Goal: Find specific page/section: Find specific page/section

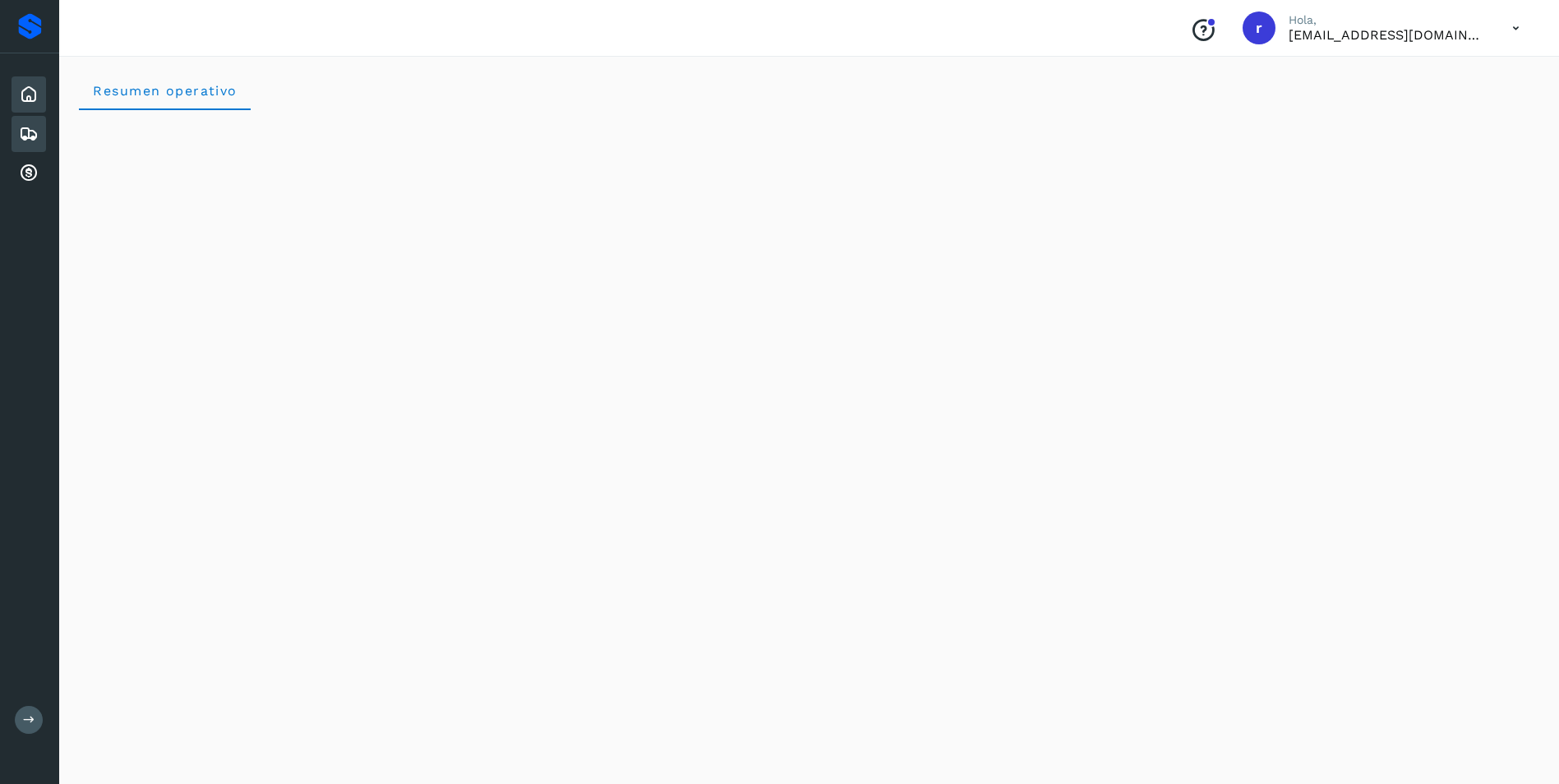
click at [31, 133] on icon at bounding box center [29, 134] width 19 height 19
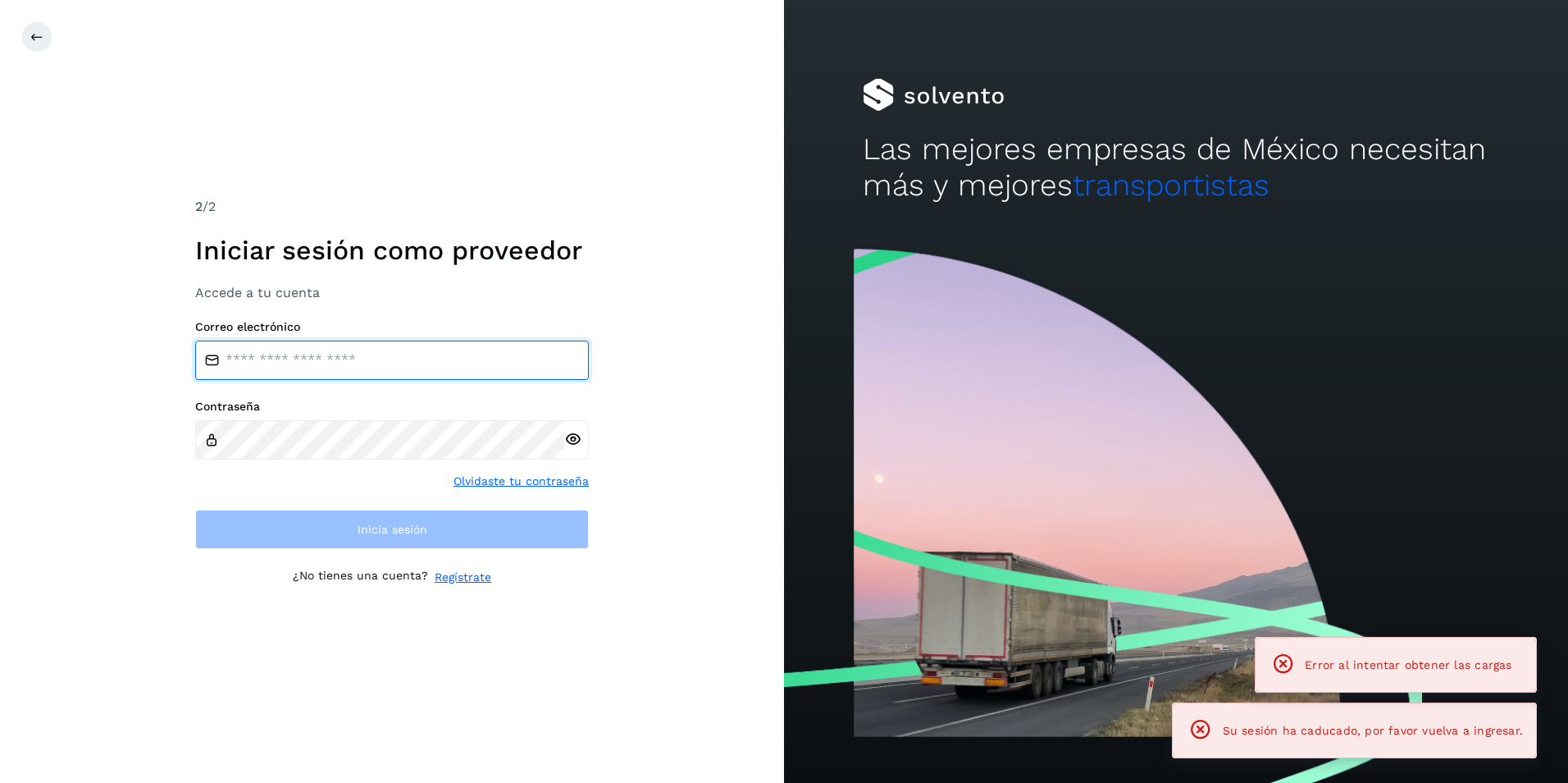
type input "**********"
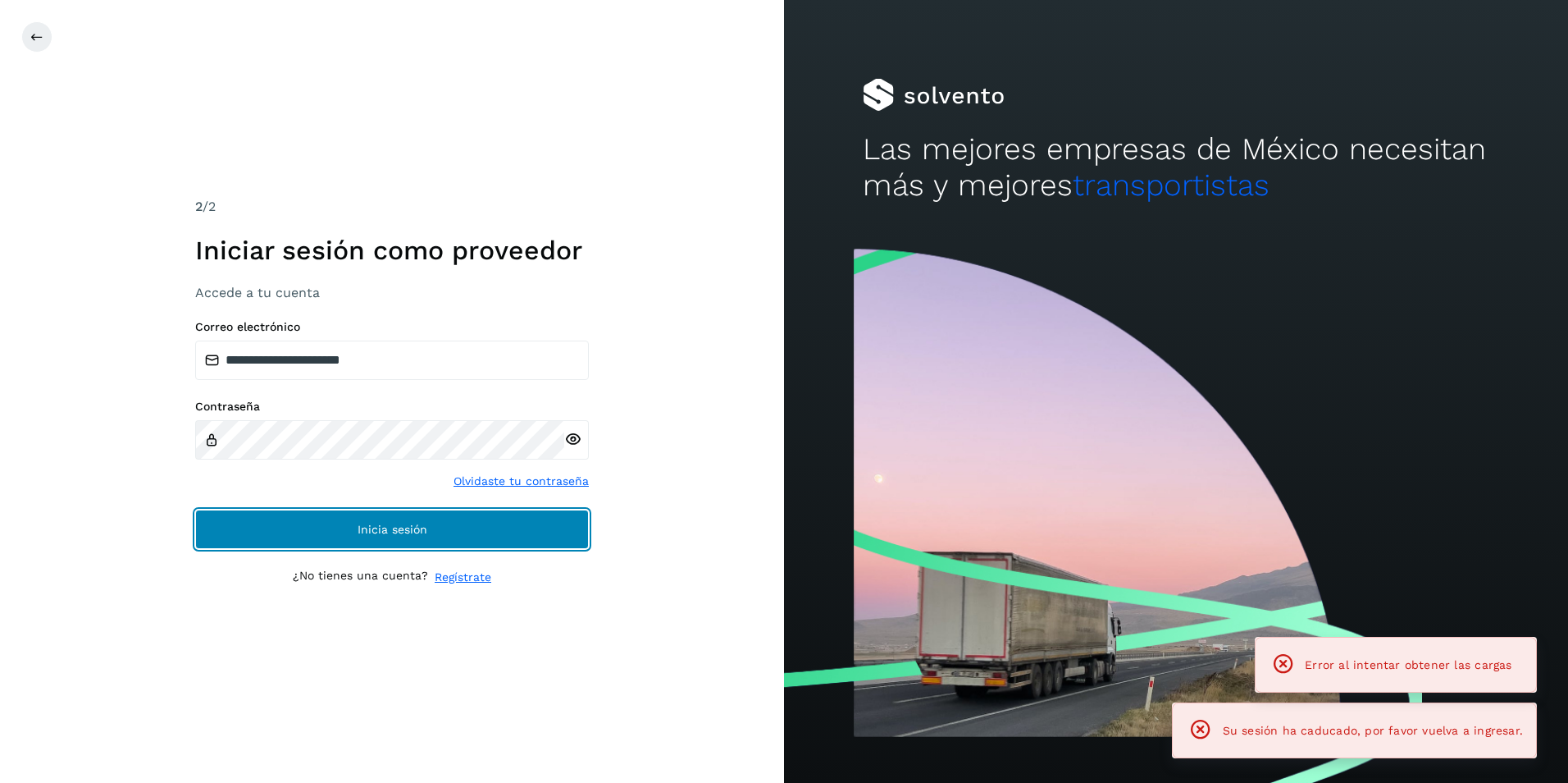
click at [359, 521] on button "Inicia sesión" at bounding box center [391, 529] width 394 height 40
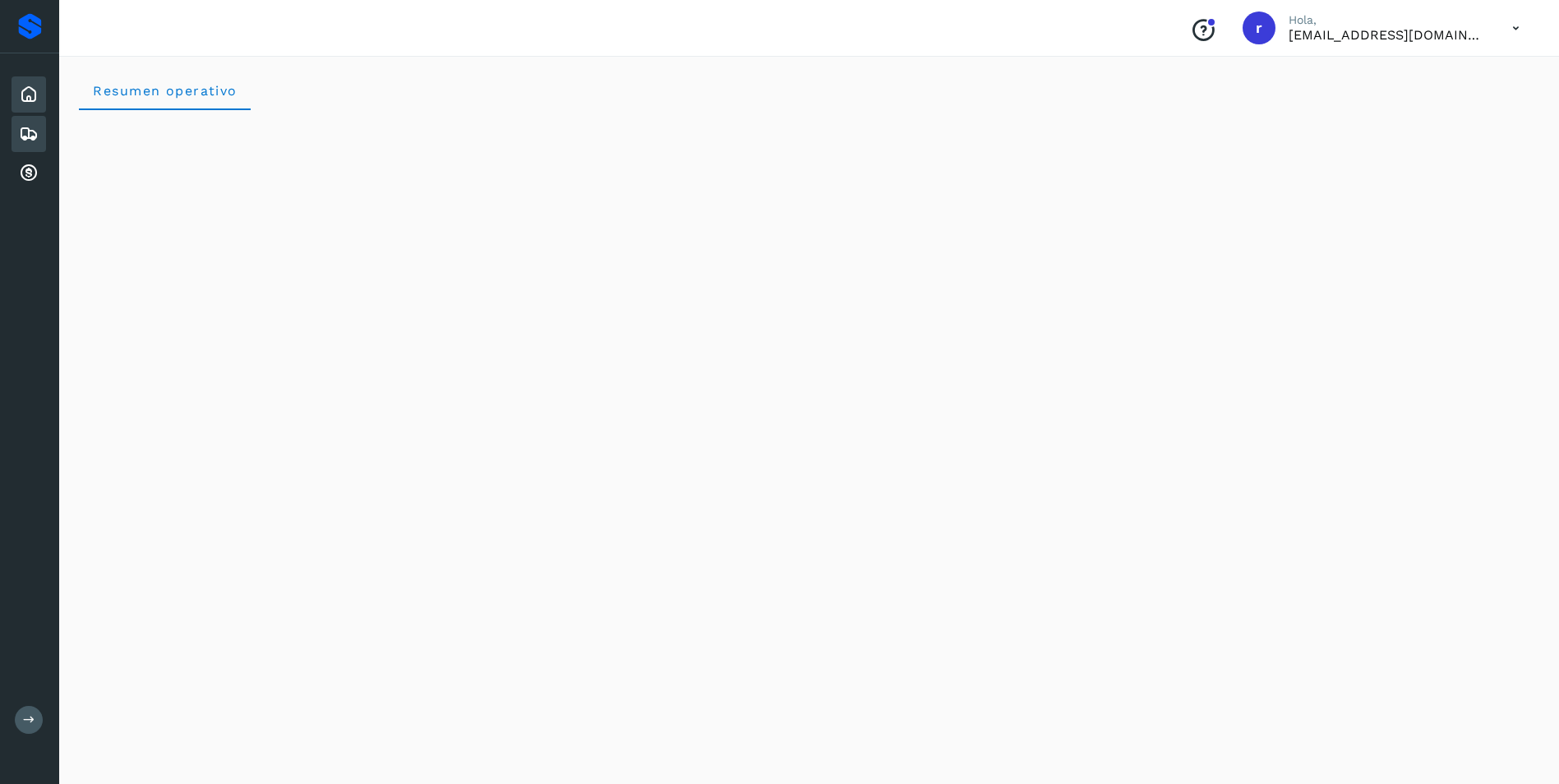
click at [25, 133] on icon at bounding box center [29, 134] width 19 height 19
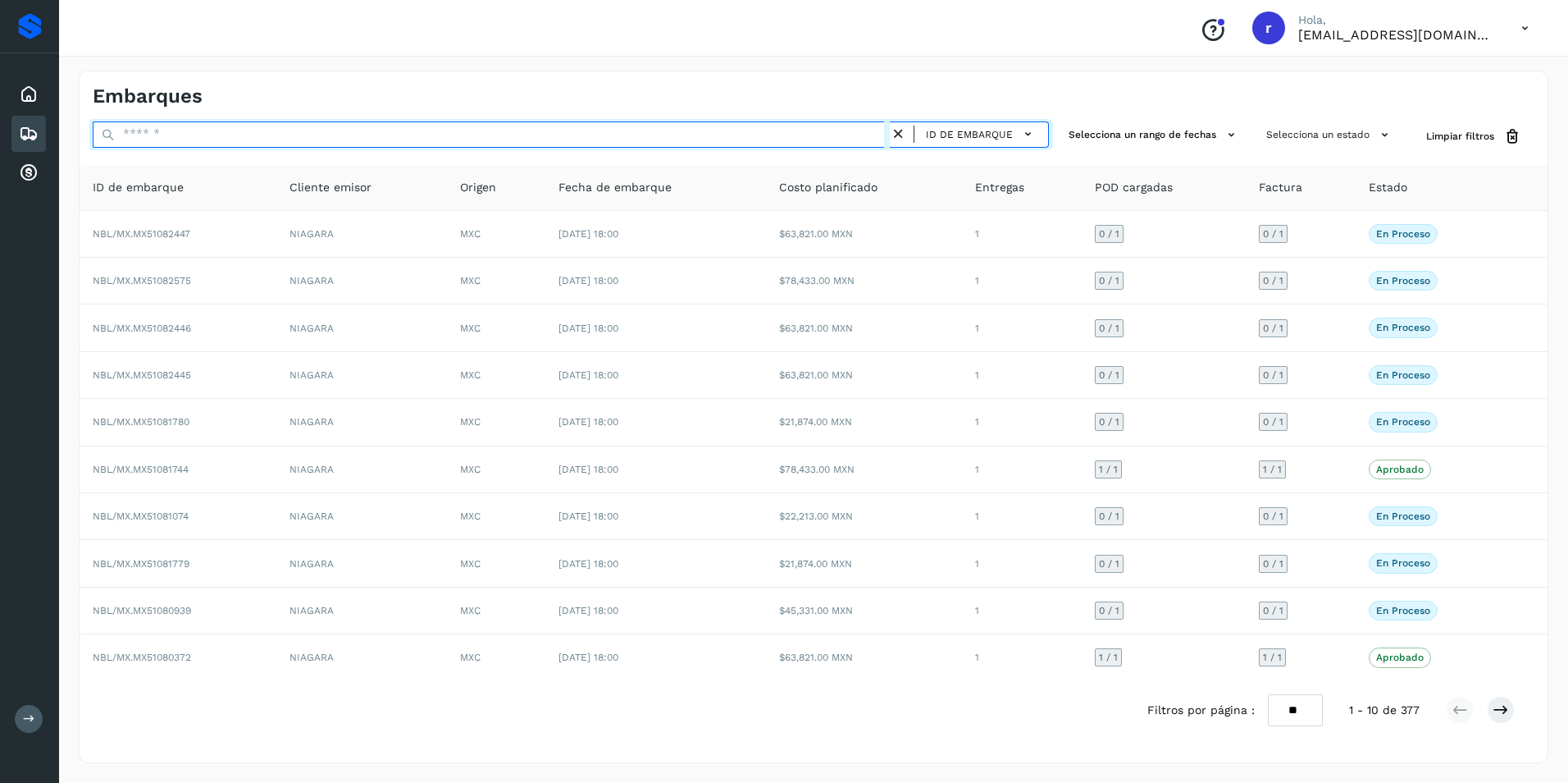
click at [168, 132] on input "text" at bounding box center [491, 134] width 798 height 26
paste input "**********"
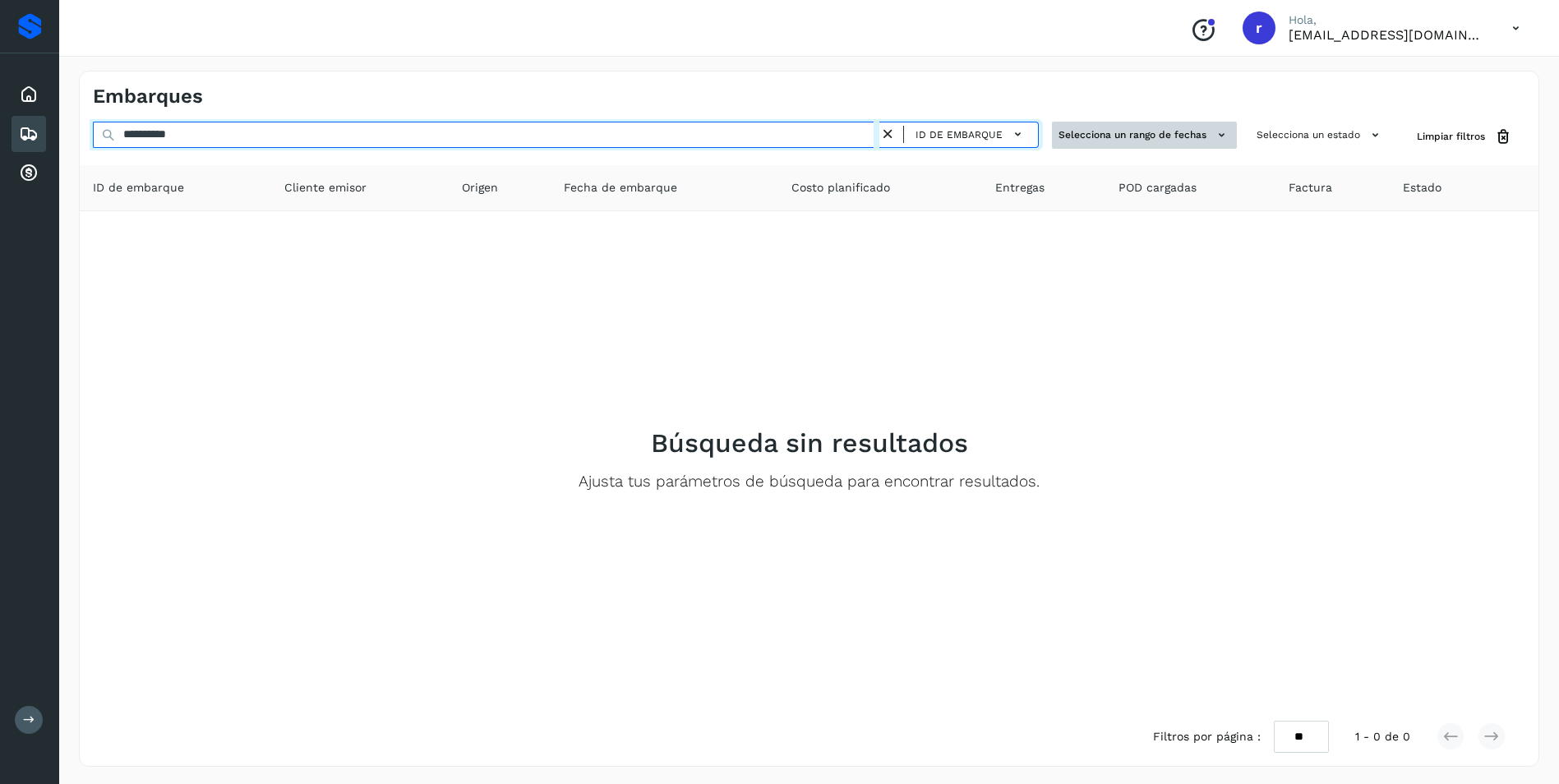
type input "**********"
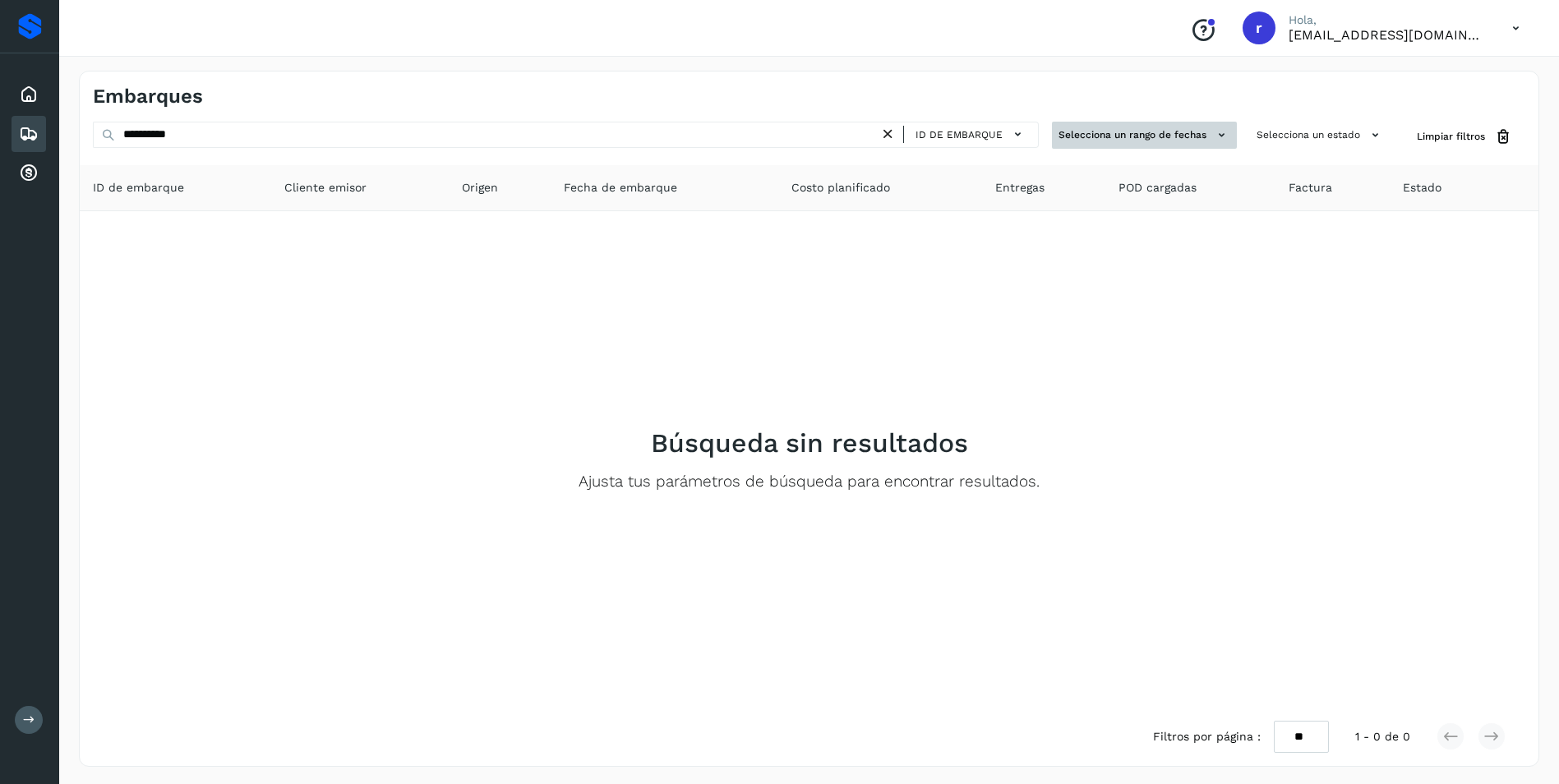
click at [1228, 134] on icon at bounding box center [1222, 135] width 18 height 18
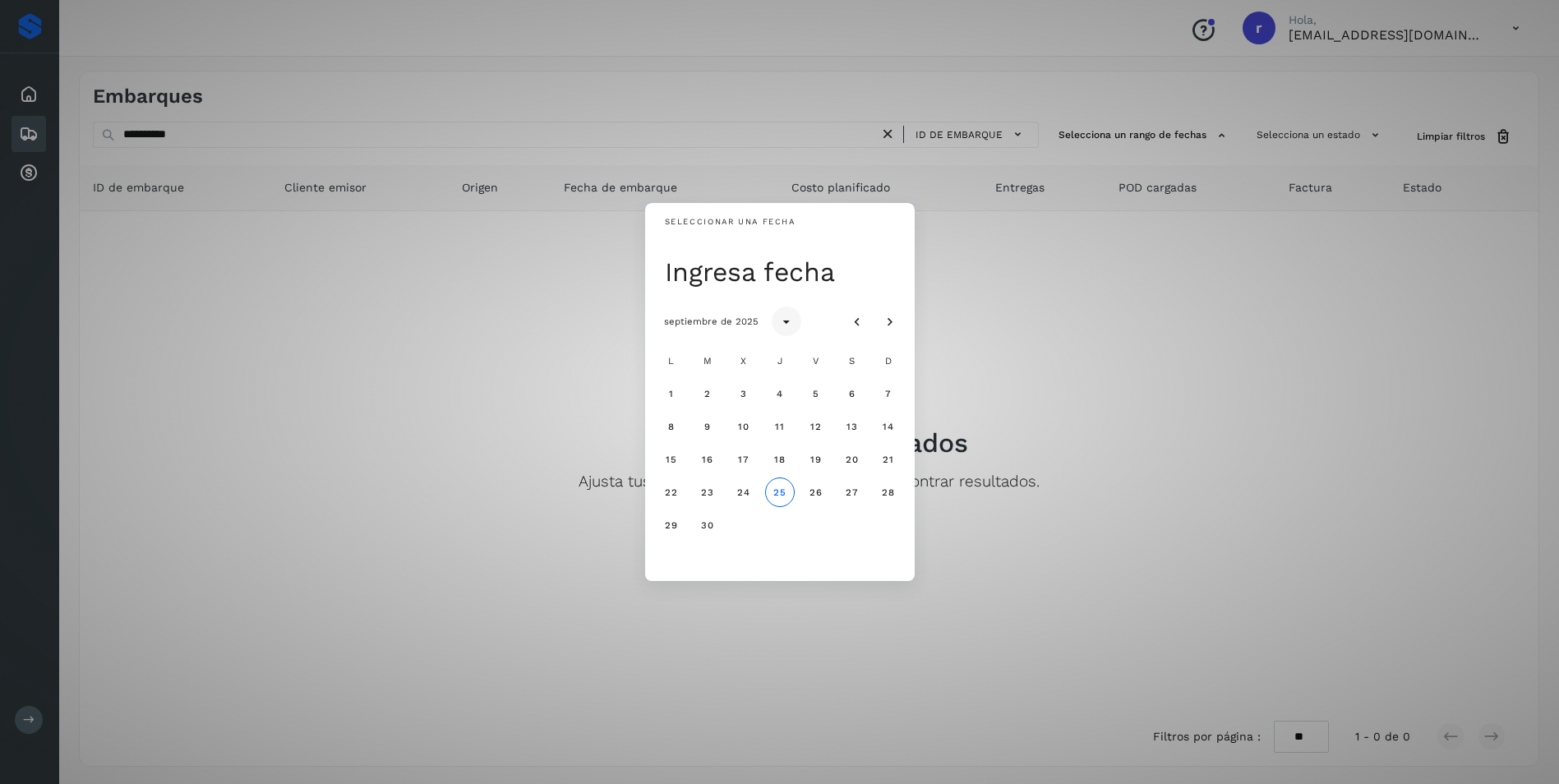
click at [783, 325] on icon "Seleccionar año" at bounding box center [786, 322] width 17 height 17
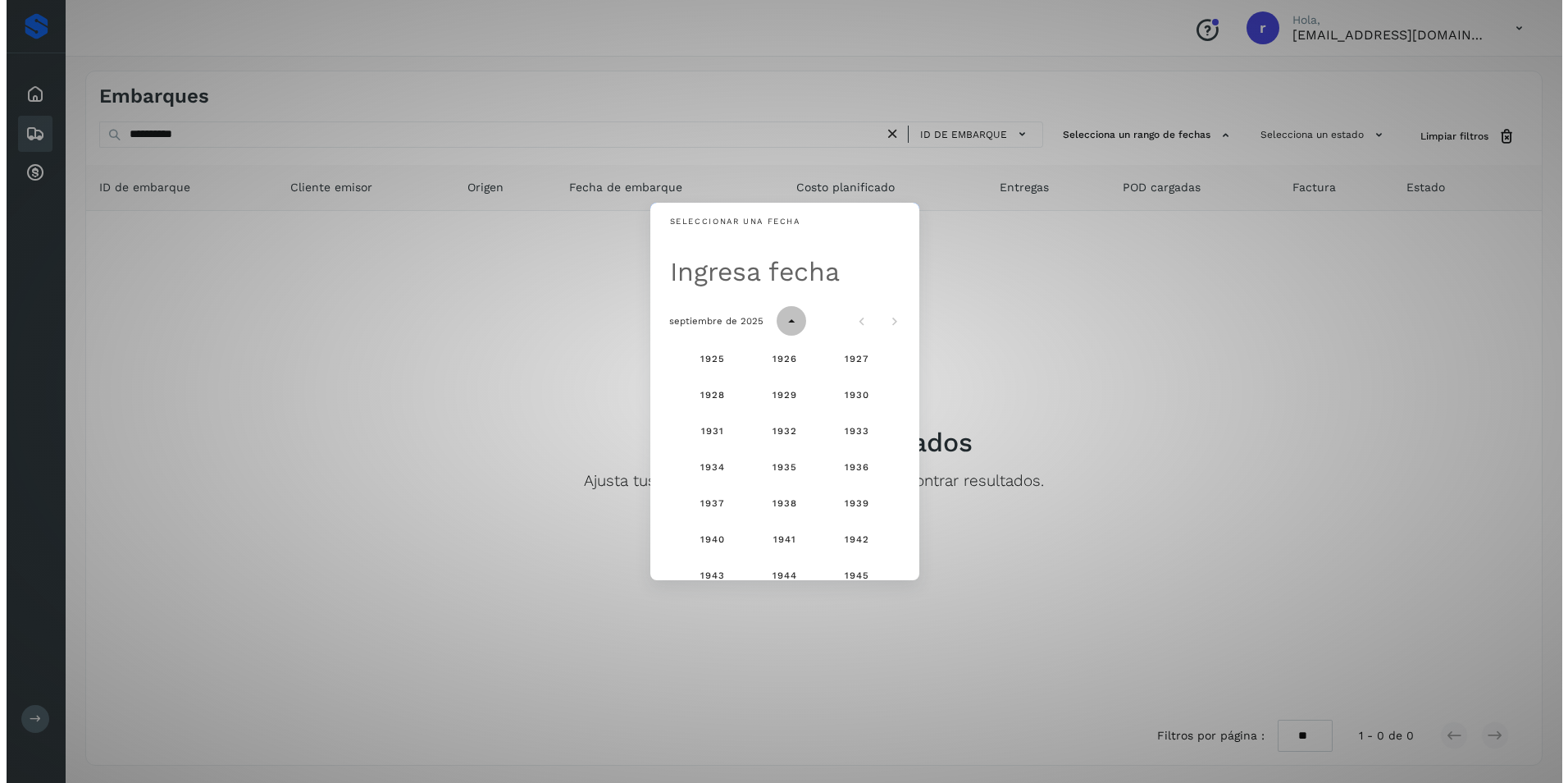
scroll to position [1088, 0]
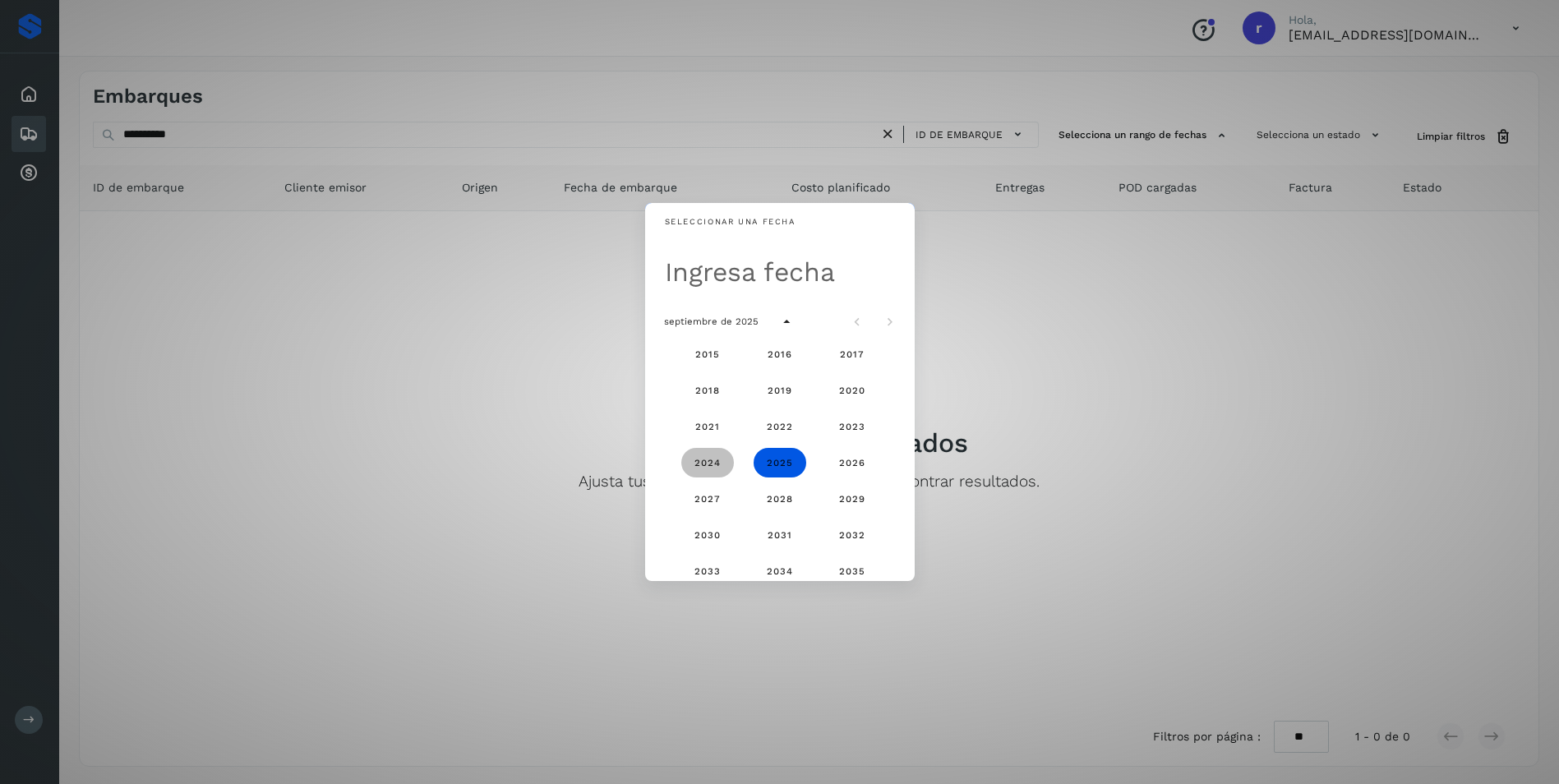
click at [710, 463] on span "2024" at bounding box center [707, 462] width 27 height 11
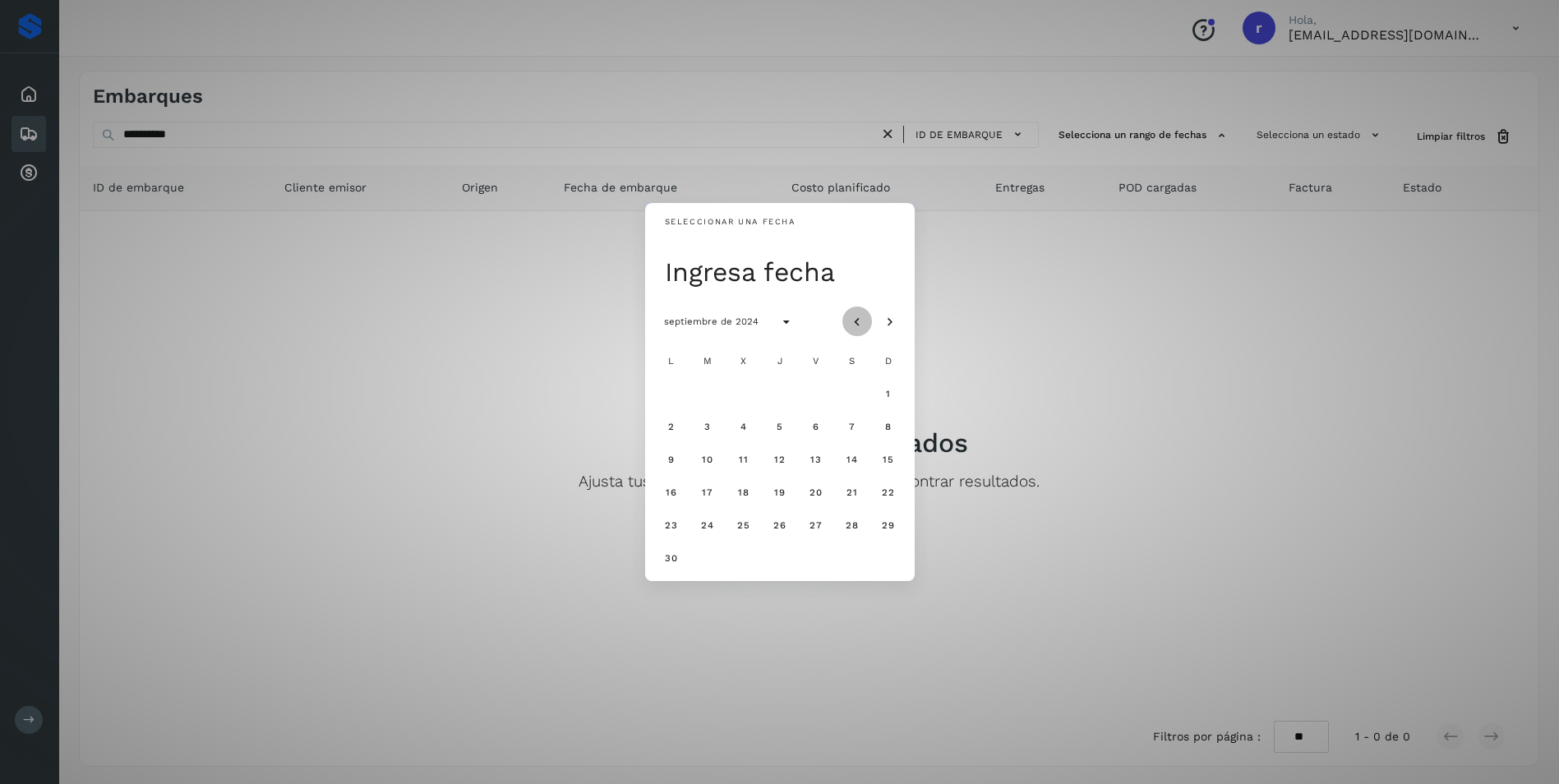
click at [860, 319] on icon "Mes anterior" at bounding box center [857, 322] width 17 height 17
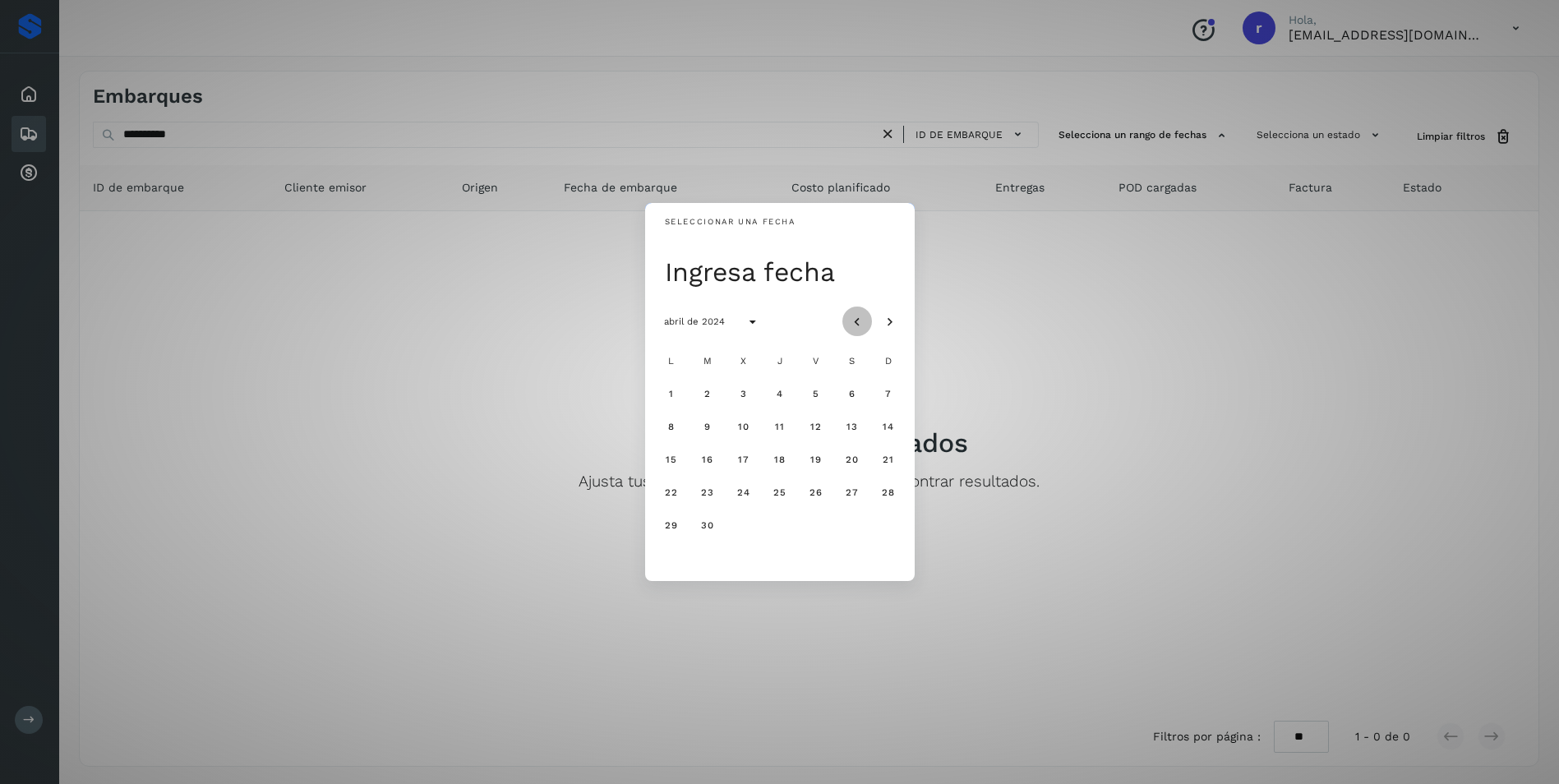
click at [860, 319] on icon "Mes anterior" at bounding box center [857, 322] width 17 height 17
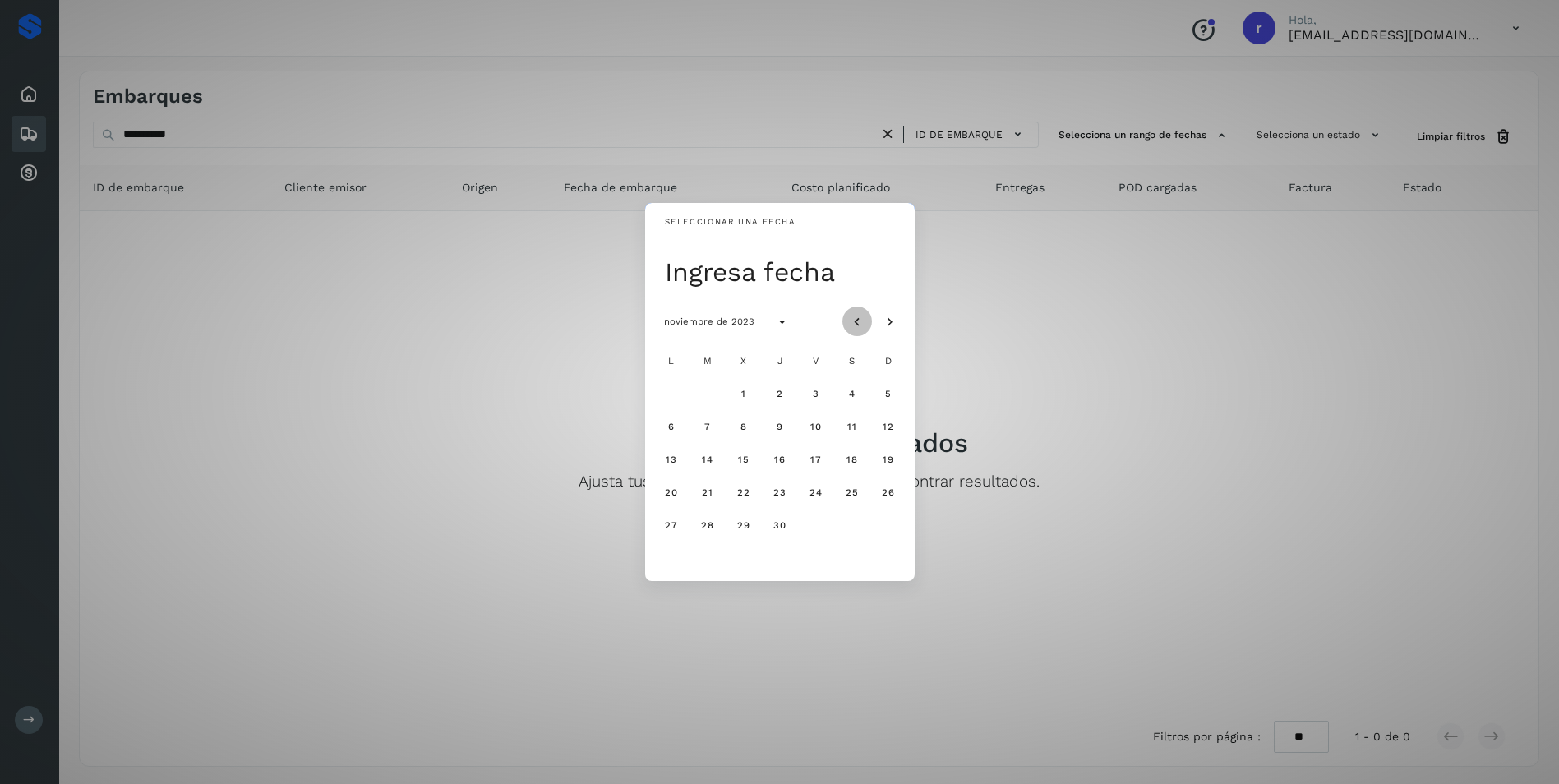
click at [860, 319] on icon "Mes anterior" at bounding box center [857, 322] width 17 height 17
click at [886, 320] on icon "Mes siguiente" at bounding box center [890, 322] width 17 height 17
click at [674, 395] on button "1" at bounding box center [672, 394] width 30 height 30
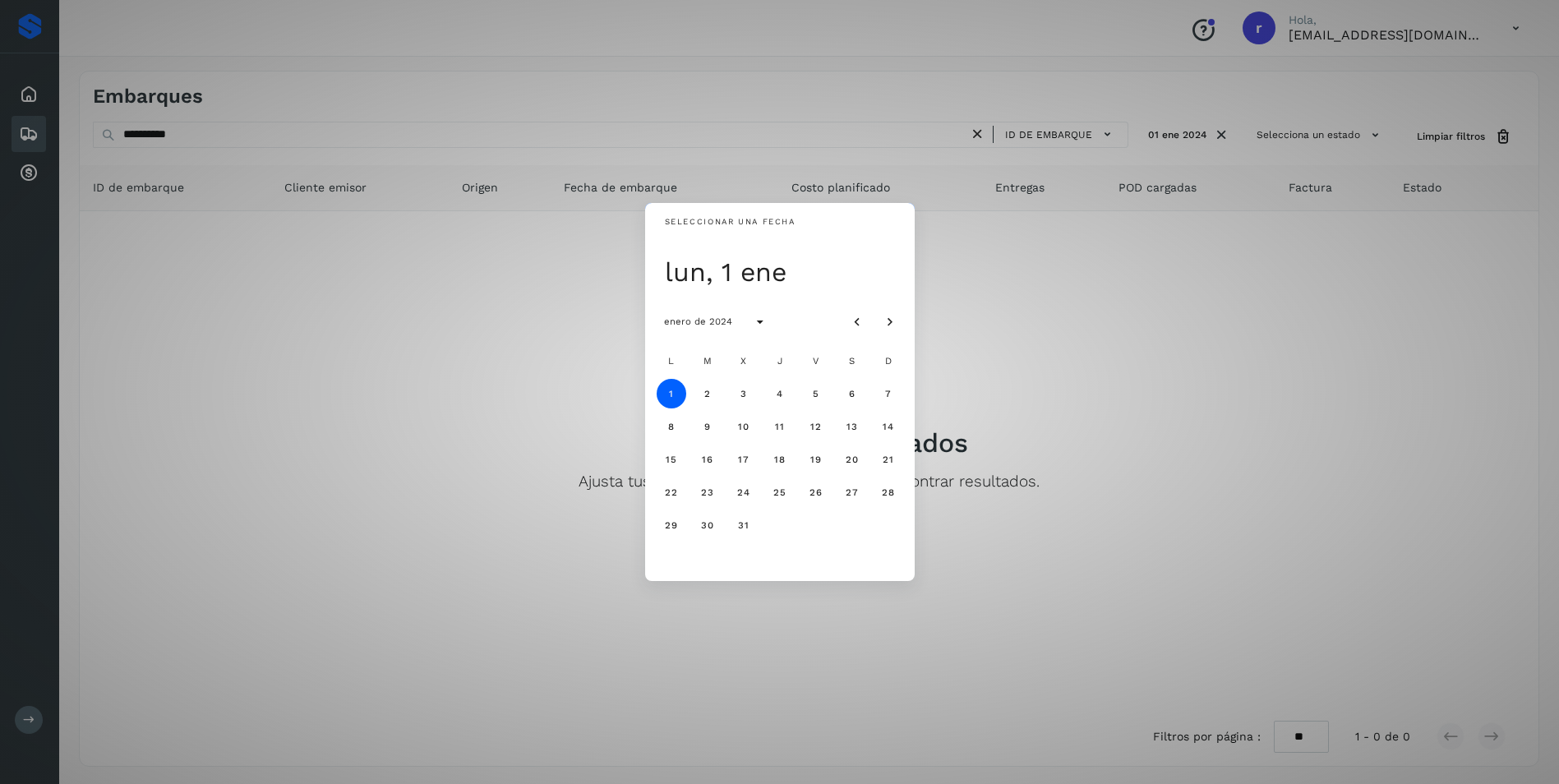
click at [657, 379] on button "1" at bounding box center [672, 394] width 30 height 30
click at [508, 331] on div "Seleccionar una fecha Ingresa fecha enero de 2024 L M X J V S D 1 2 3 4 5 6 7 8…" at bounding box center [779, 392] width 1559 height 784
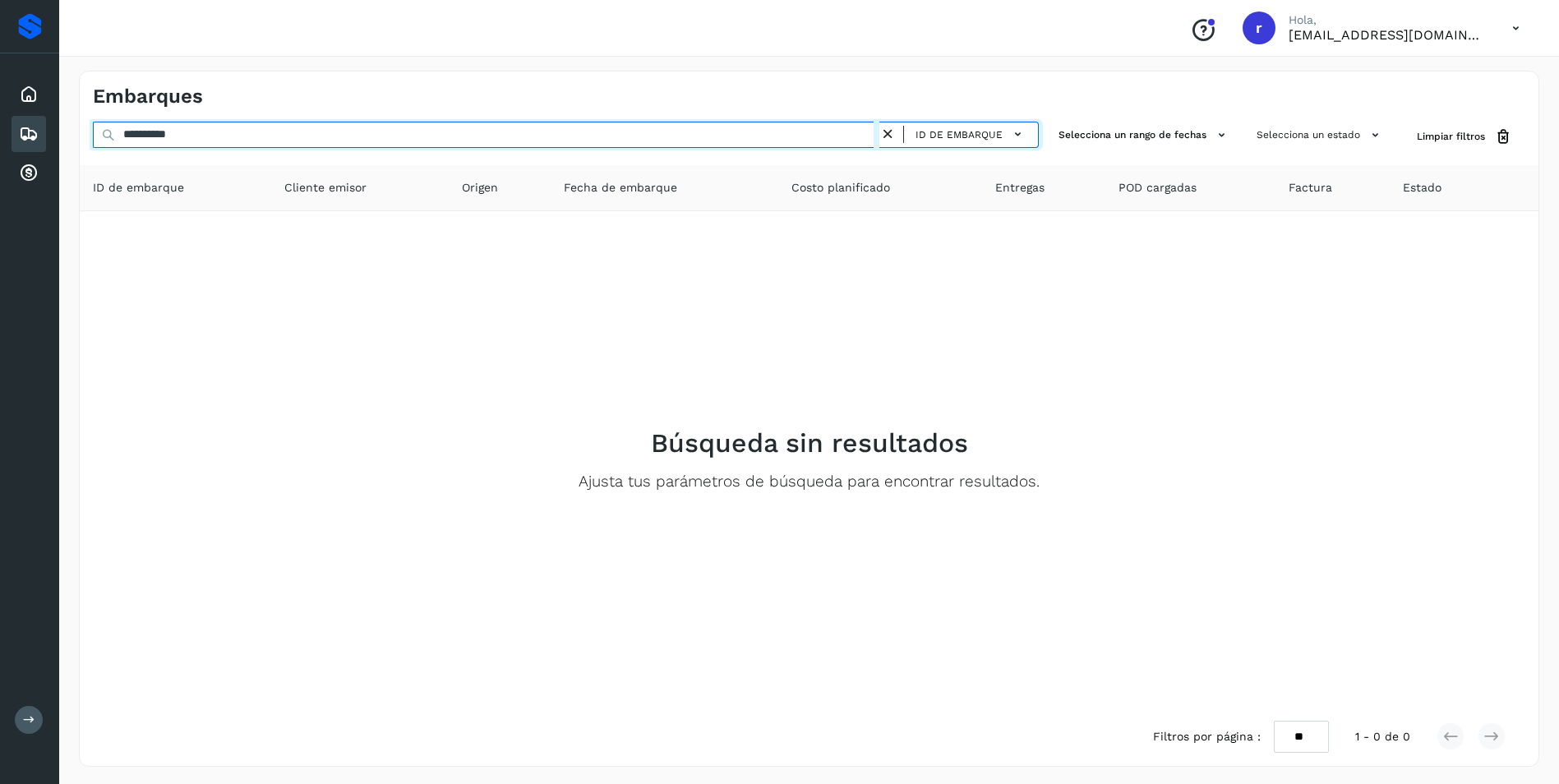
drag, startPoint x: 217, startPoint y: 133, endPoint x: 89, endPoint y: 135, distance: 128.0
click at [90, 137] on div "**********" at bounding box center [809, 136] width 1459 height 31
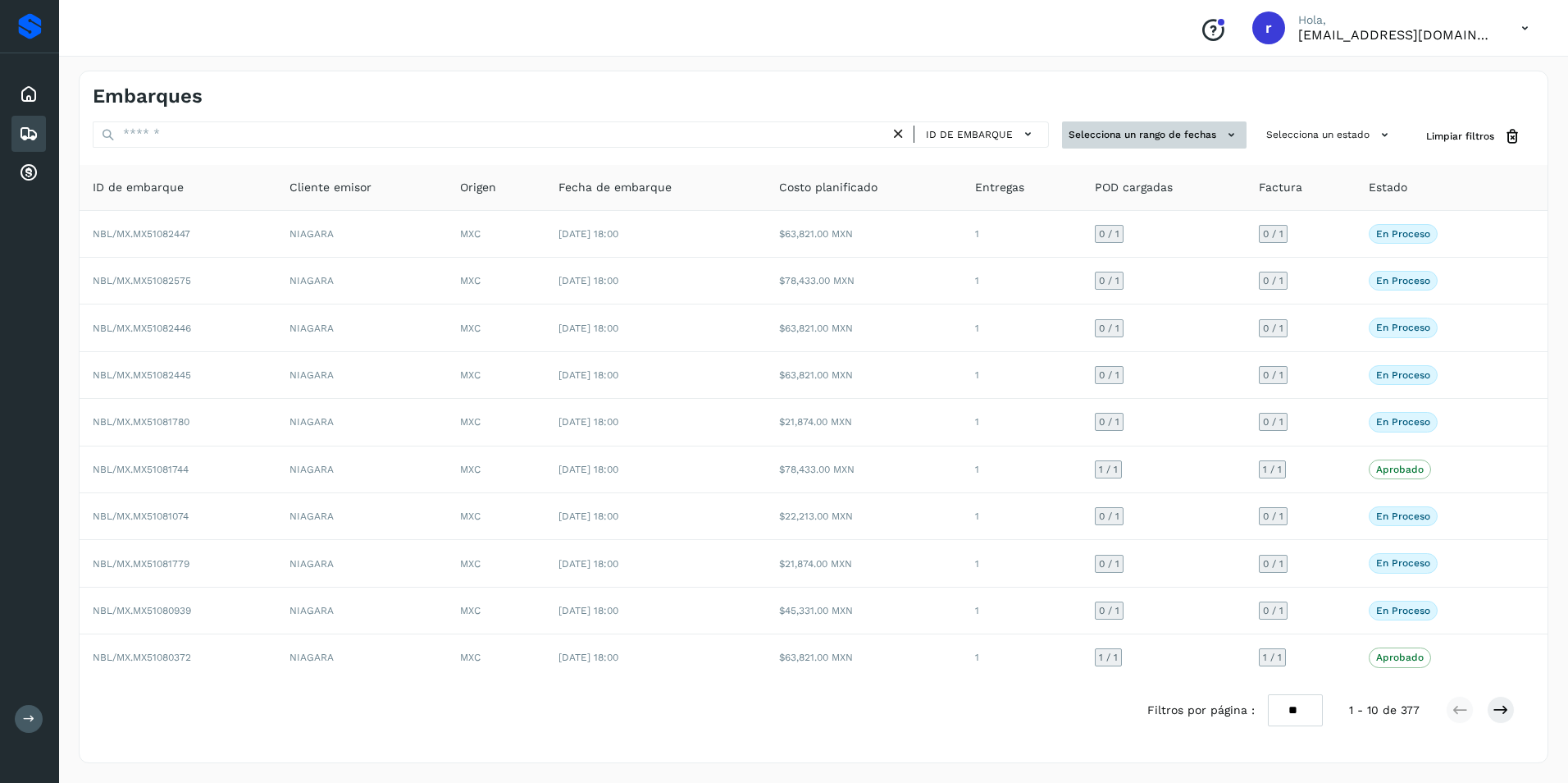
click at [1217, 133] on button "Selecciona un rango de fechas" at bounding box center [1155, 134] width 184 height 27
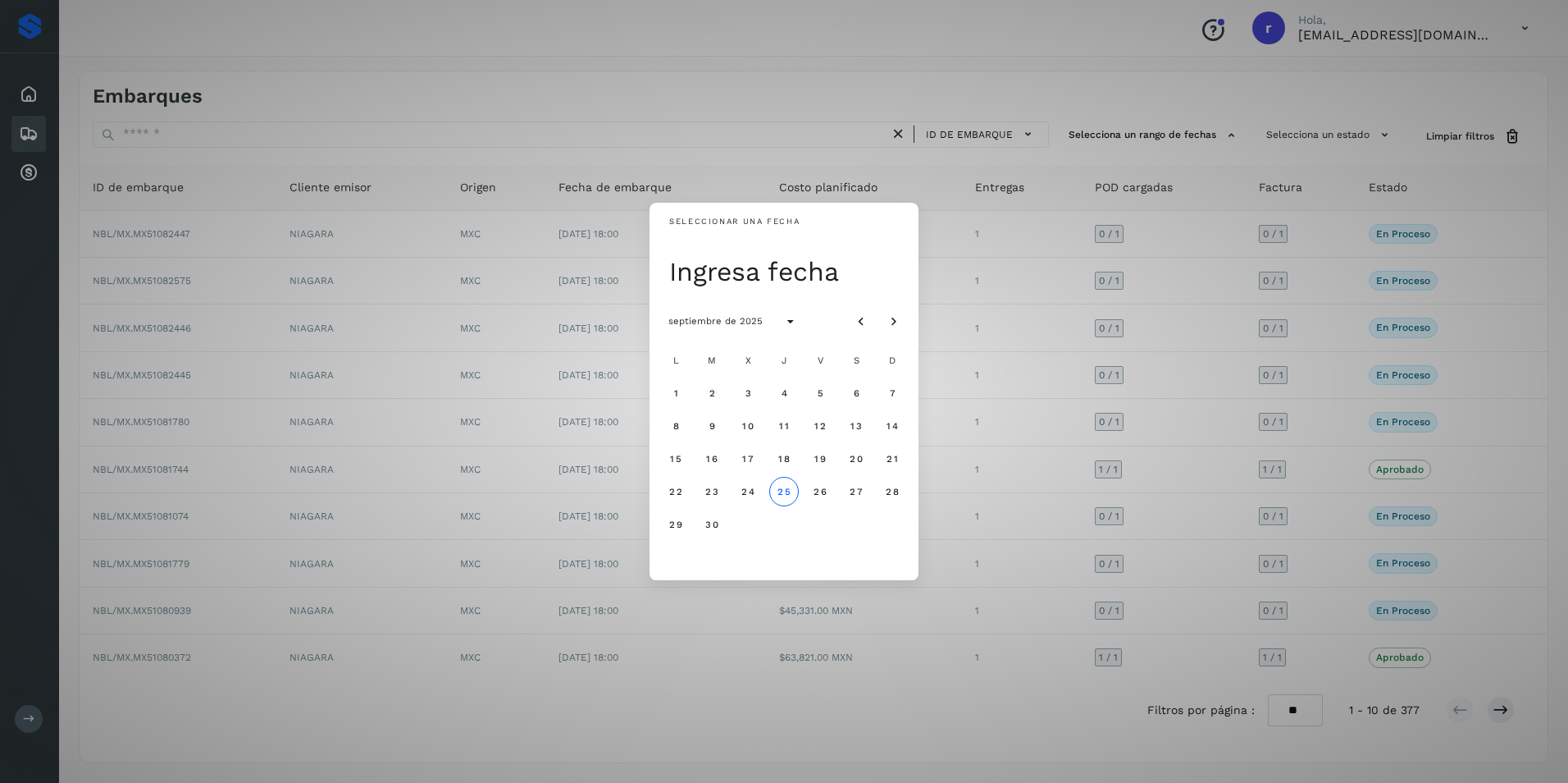
click at [998, 95] on div "Seleccionar una fecha Ingresa fecha septiembre de 2025 L M X J V S D 1 2 3 4 5 …" at bounding box center [784, 392] width 1568 height 783
